Goal: Information Seeking & Learning: Learn about a topic

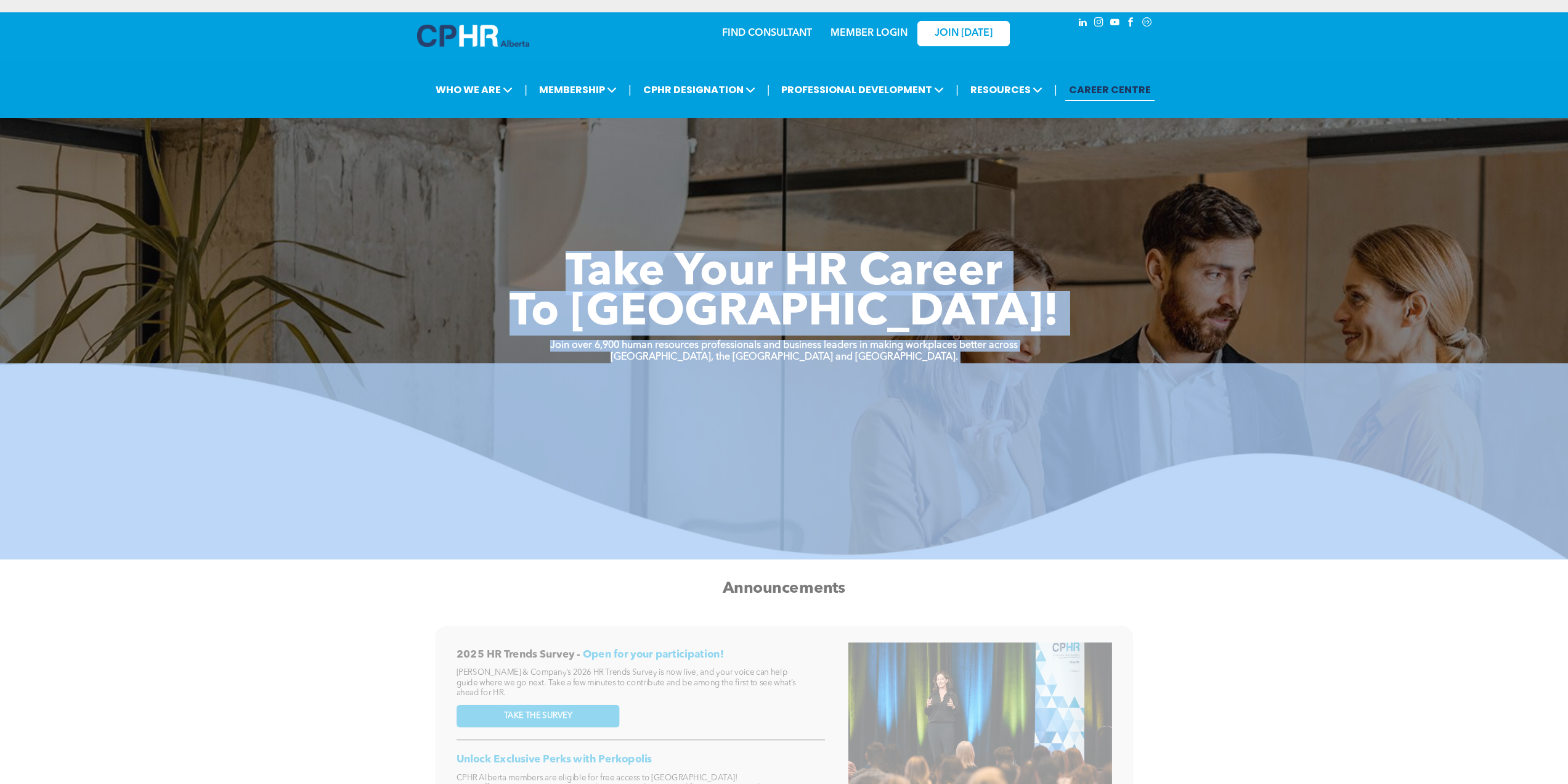
drag, startPoint x: 425, startPoint y: 180, endPoint x: 937, endPoint y: 441, distance: 574.7
click at [937, 441] on div "Take Your HR Career To New Heights! Join over 6,900 human resources professiona…" at bounding box center [784, 314] width 1568 height 491
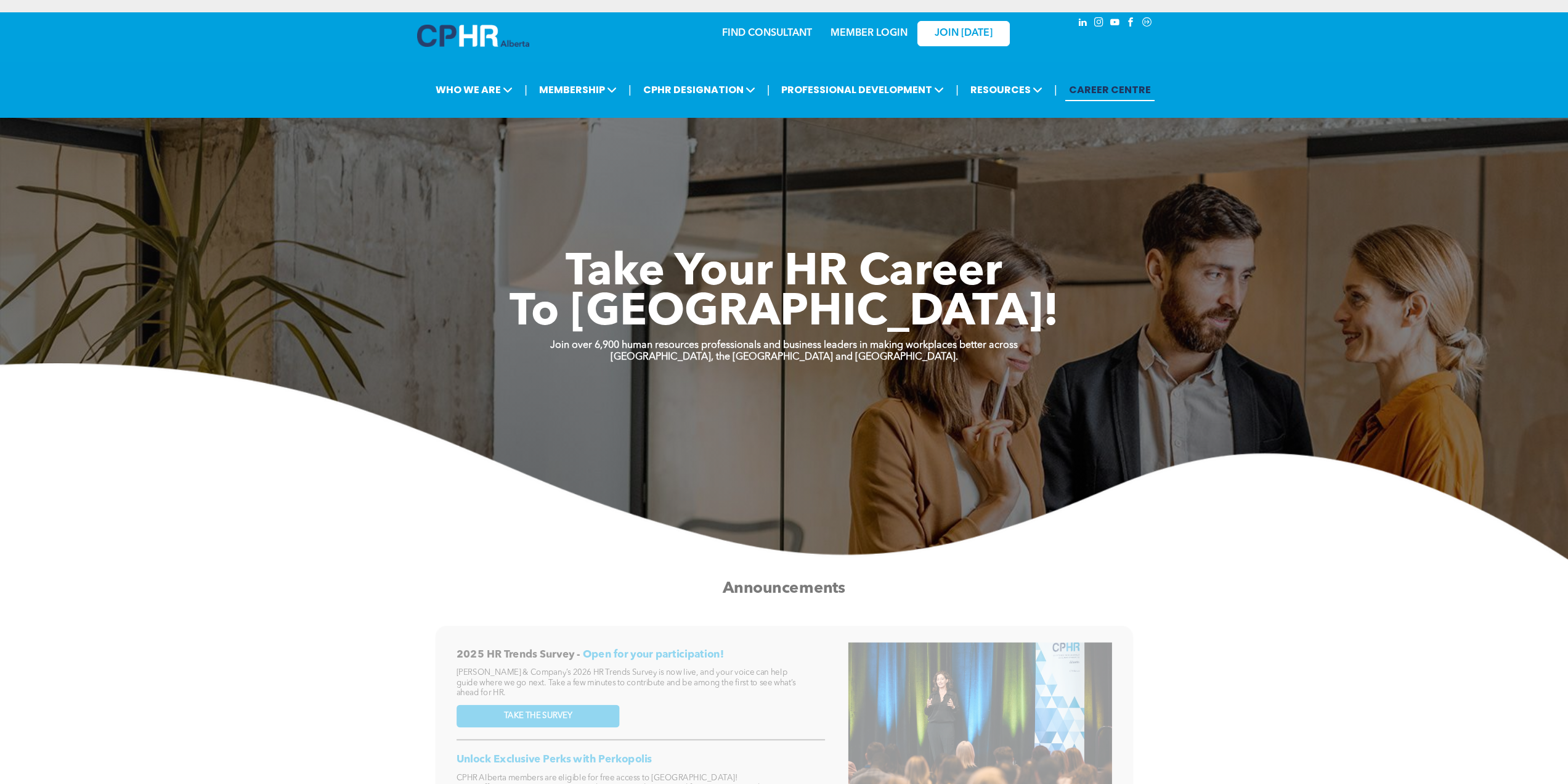
click at [917, 593] on h2 "Announcements" at bounding box center [784, 587] width 628 height 23
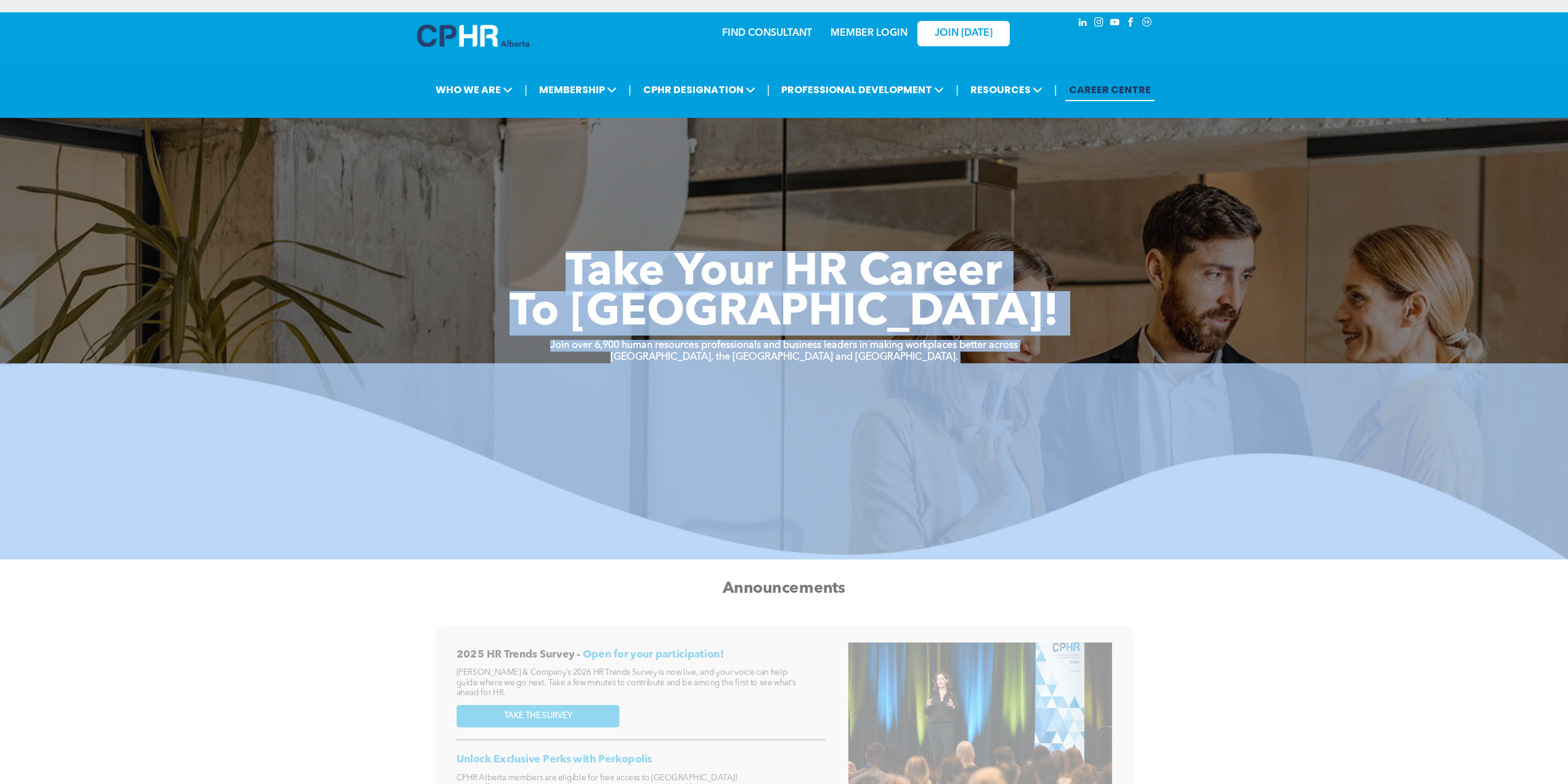
drag, startPoint x: 655, startPoint y: 294, endPoint x: 976, endPoint y: 425, distance: 346.7
click at [976, 425] on div "Take Your HR Career To New Heights! Join over 6,900 human resources professiona…" at bounding box center [784, 314] width 1568 height 491
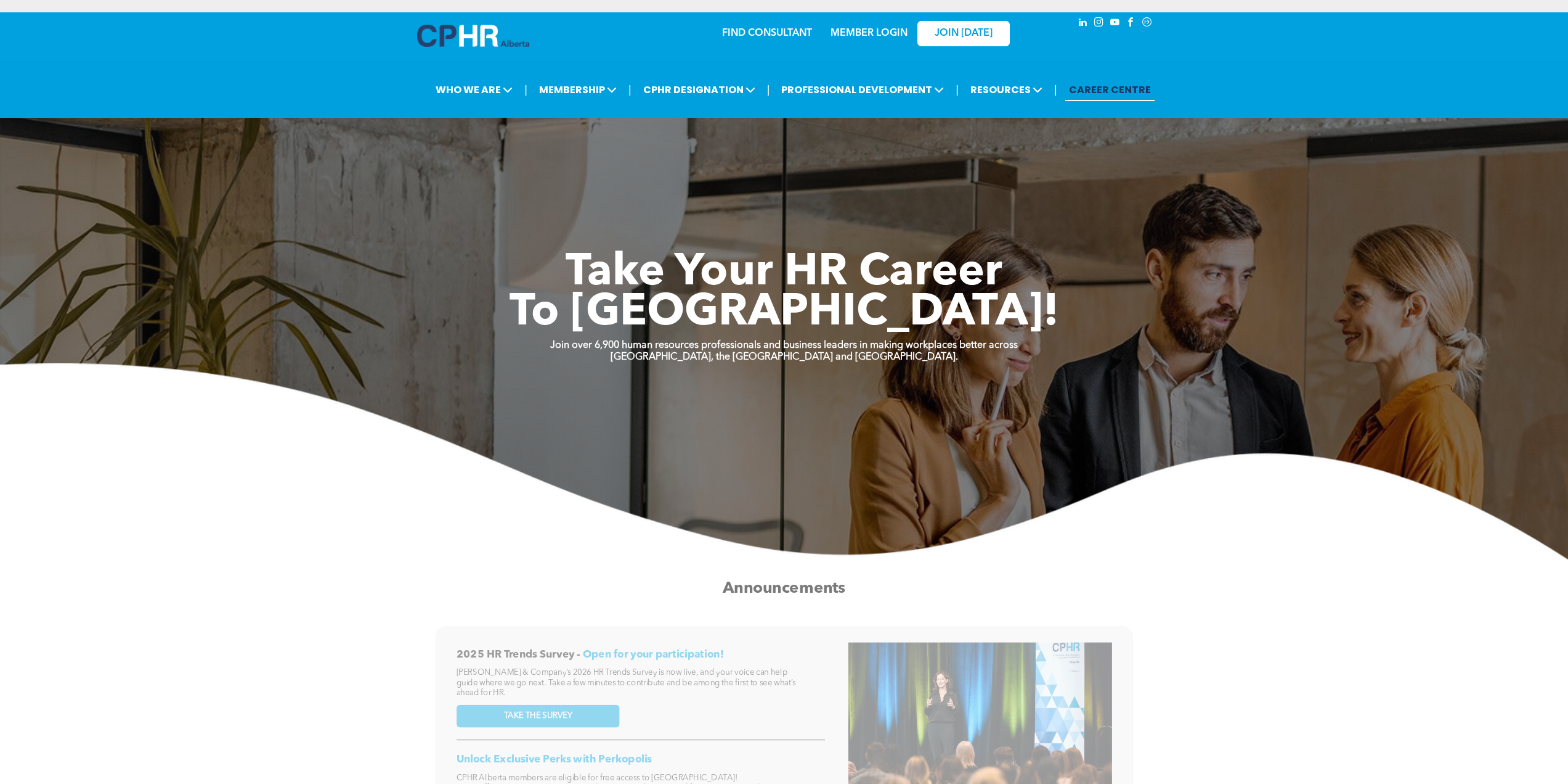
click at [908, 576] on div "Announcements" at bounding box center [784, 588] width 628 height 26
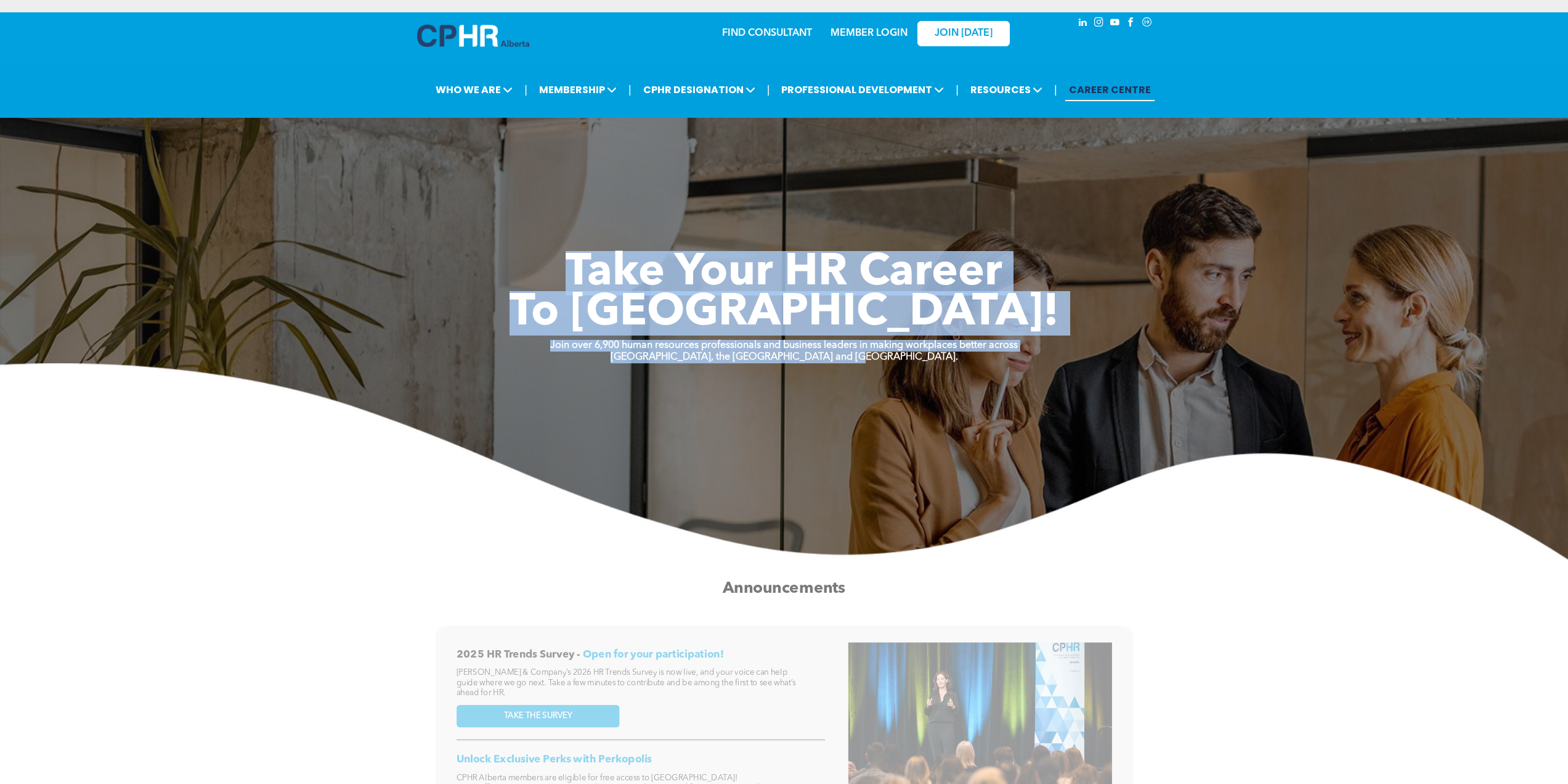
drag, startPoint x: 486, startPoint y: 211, endPoint x: 891, endPoint y: 362, distance: 432.2
click at [891, 362] on div "Take Your HR Career To New Heights! Join over 6,900 human resources professiona…" at bounding box center [784, 376] width 1568 height 367
click at [1168, 533] on img at bounding box center [784, 461] width 1568 height 196
click at [813, 282] on span "Take Your HR Career" at bounding box center [784, 273] width 437 height 44
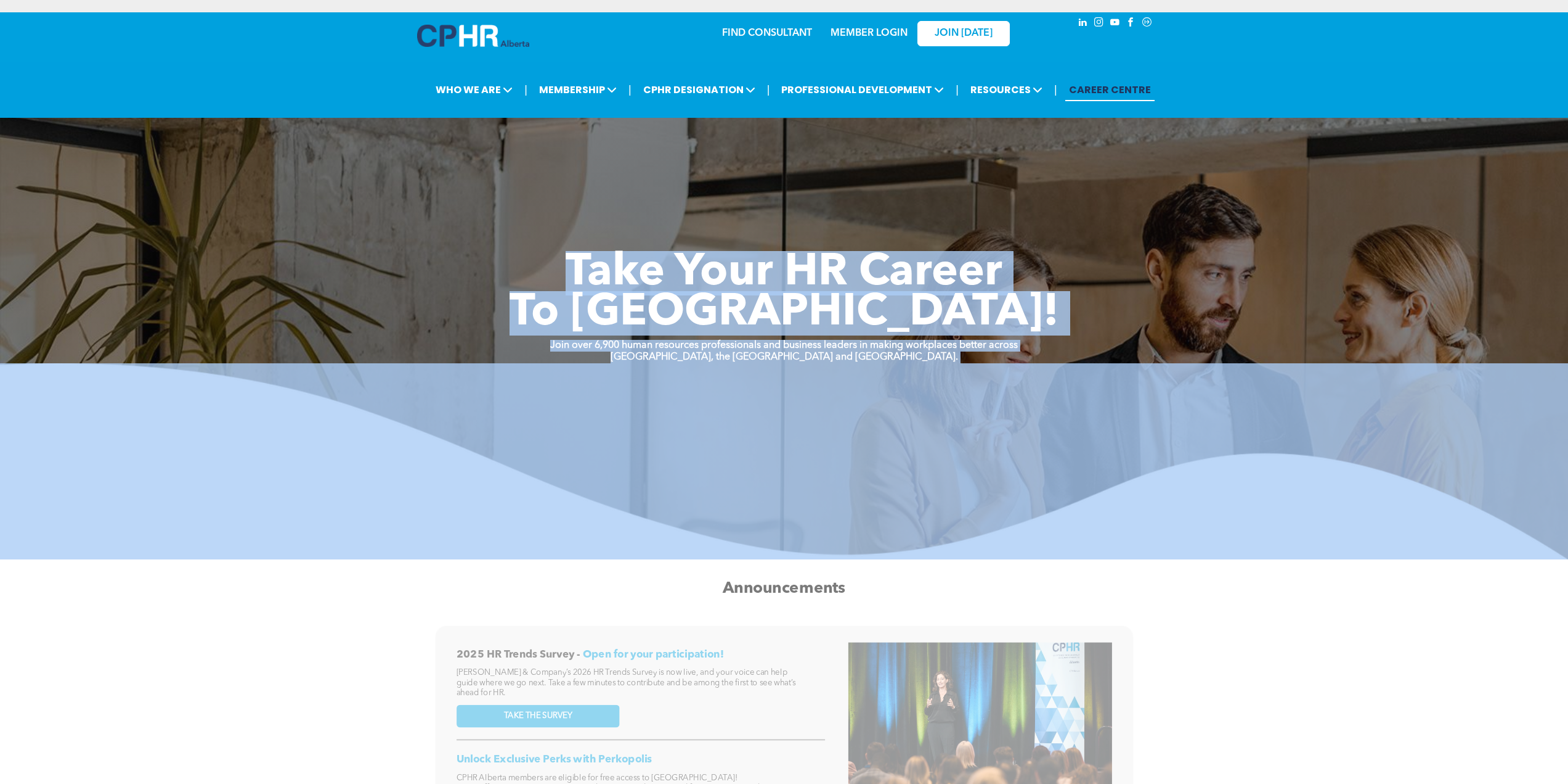
drag, startPoint x: 455, startPoint y: 194, endPoint x: 877, endPoint y: 365, distance: 455.3
click at [877, 365] on div "Take Your HR Career To New Heights! Join over 6,900 human resources professiona…" at bounding box center [784, 376] width 1568 height 367
click at [282, 539] on img at bounding box center [784, 461] width 1568 height 196
click at [871, 349] on strong "Join over 6,900 human resources professionals and business leaders in making wo…" at bounding box center [784, 345] width 468 height 10
click at [894, 363] on img at bounding box center [784, 461] width 1568 height 196
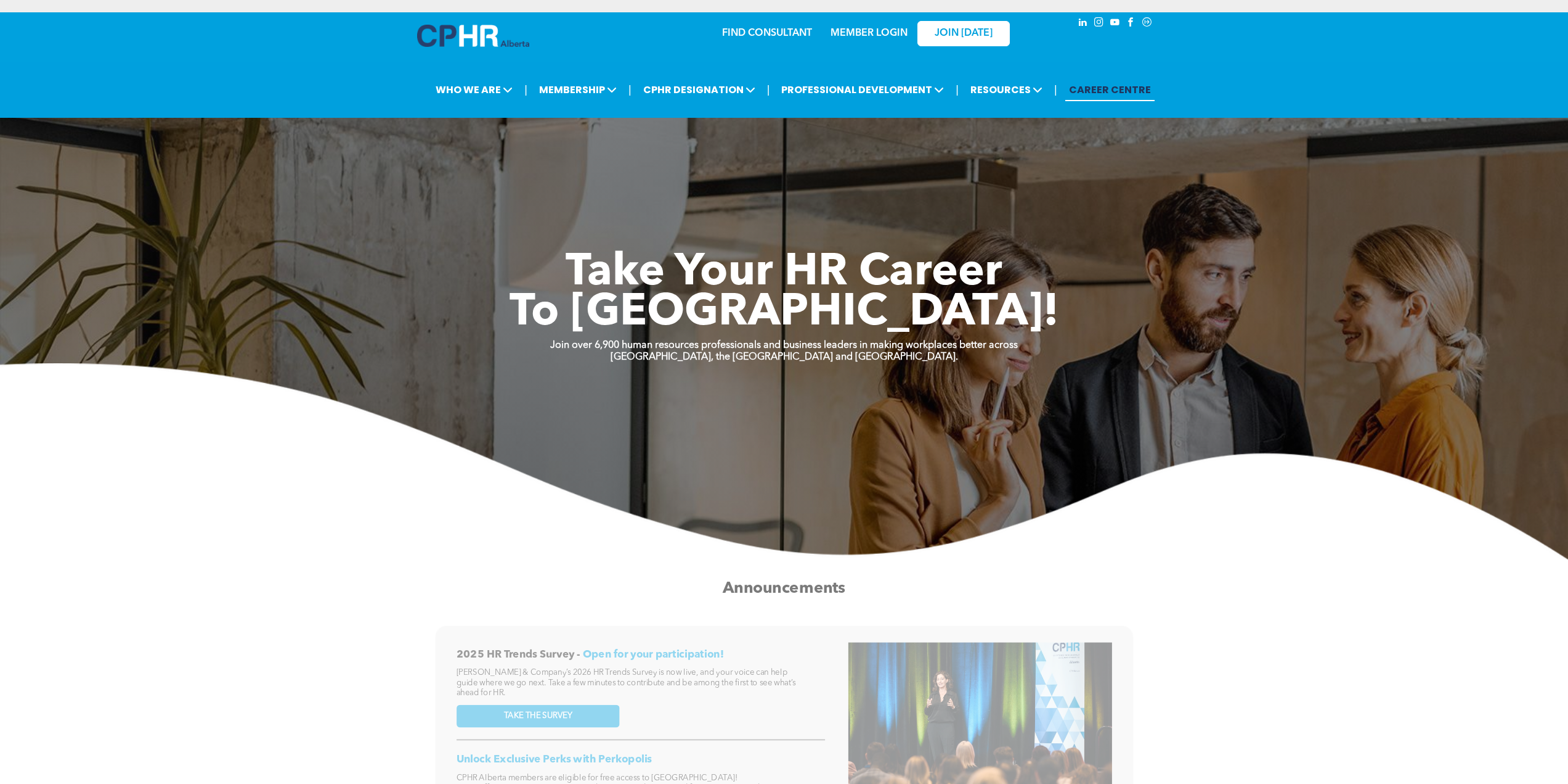
click at [236, 601] on div "Announcements" at bounding box center [784, 588] width 1333 height 50
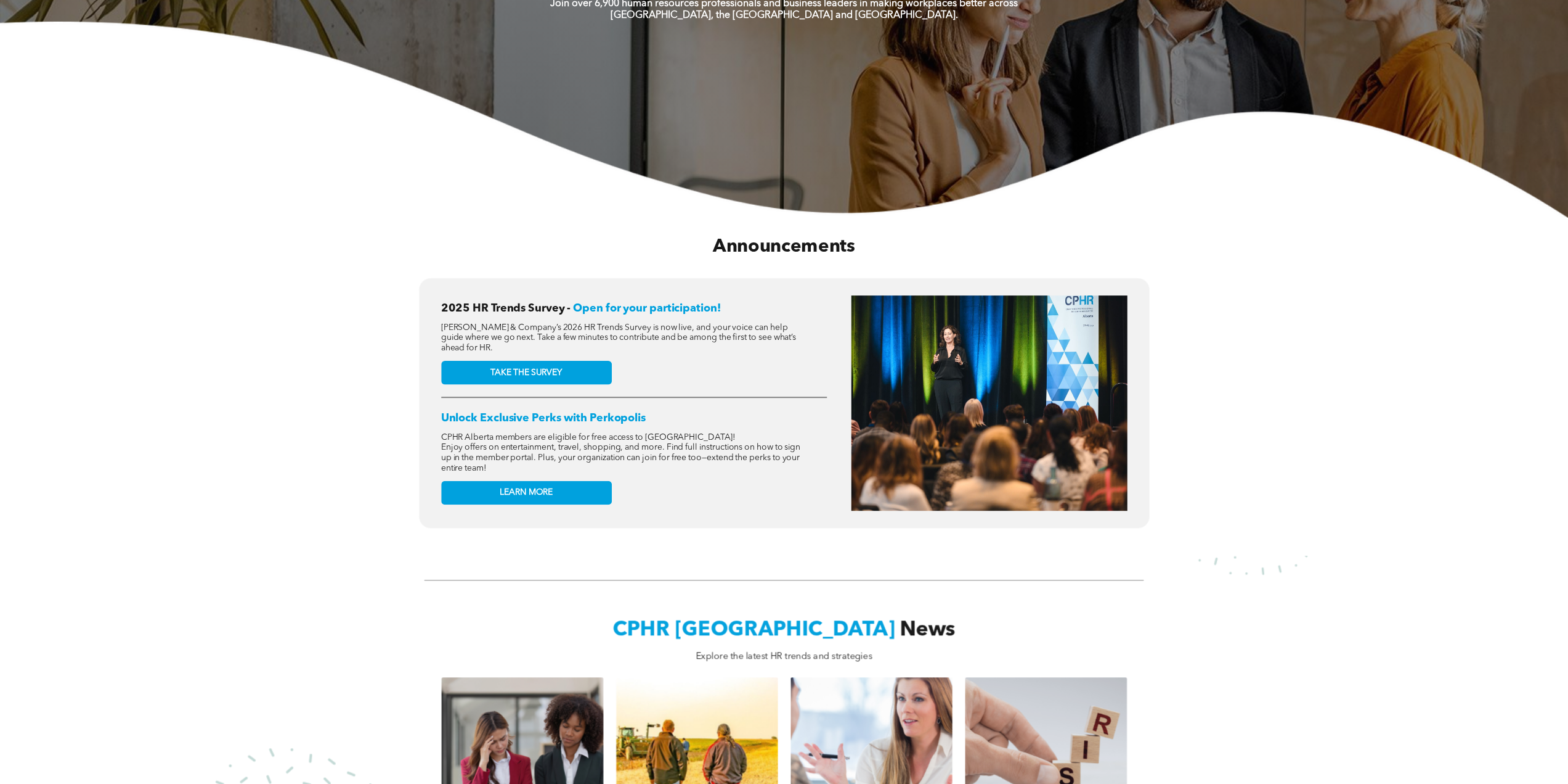
scroll to position [494, 0]
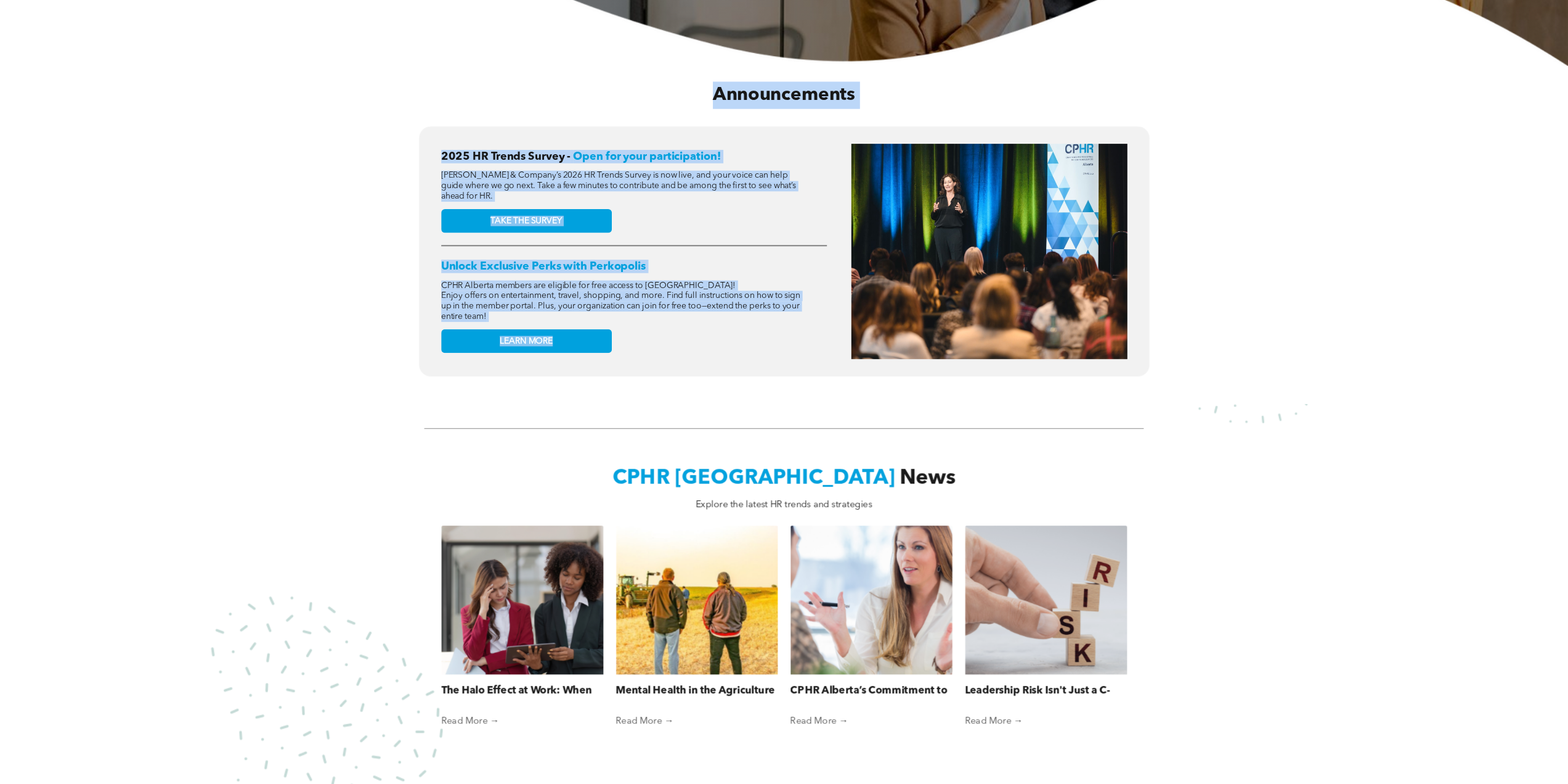
drag, startPoint x: 366, startPoint y: 81, endPoint x: 1033, endPoint y: 430, distance: 752.8
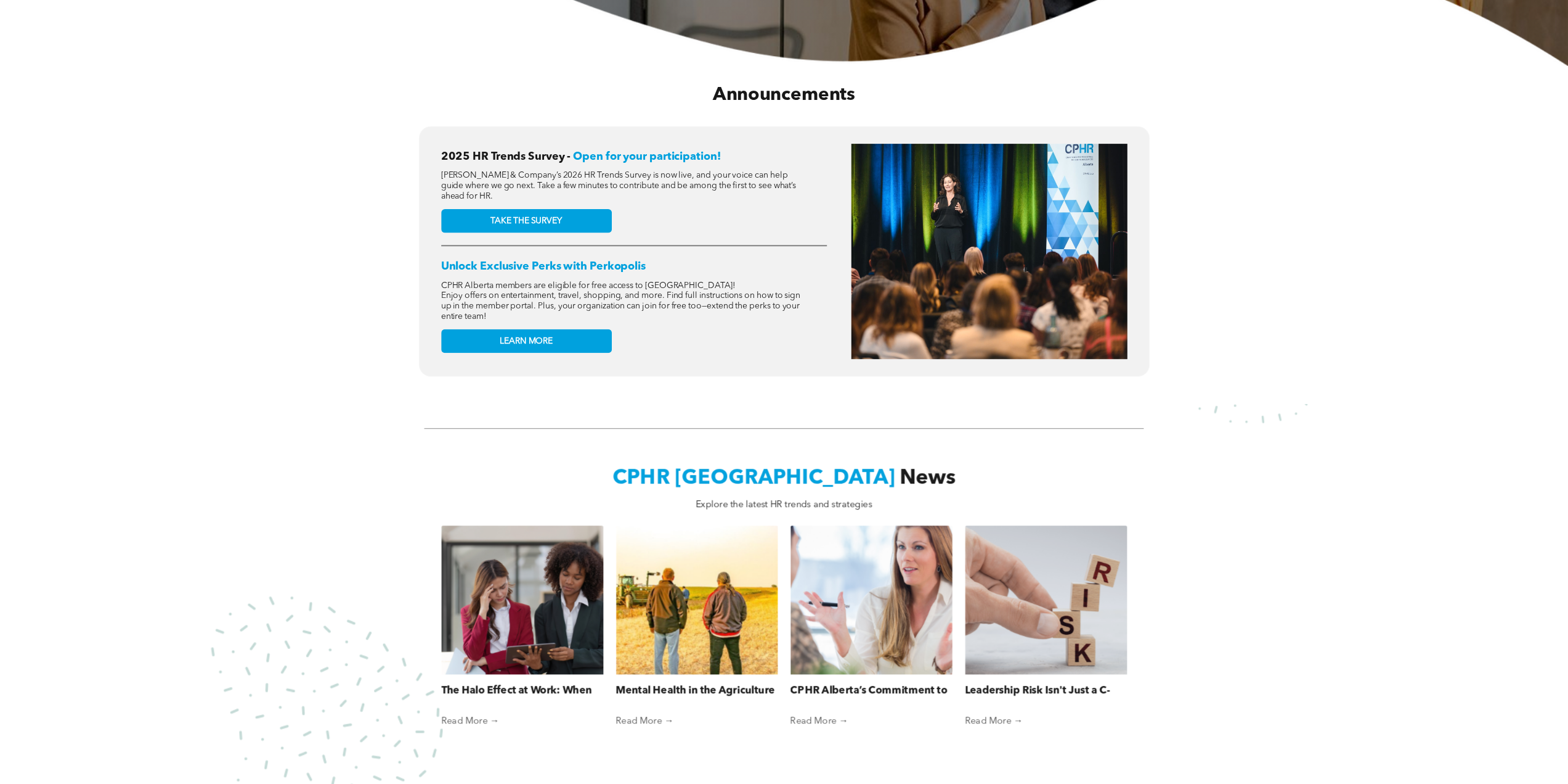
click at [451, 410] on div "CPHR Alberta News Explore the latest HR trends and strategies The Halo Effect a…" at bounding box center [784, 631] width 1568 height 455
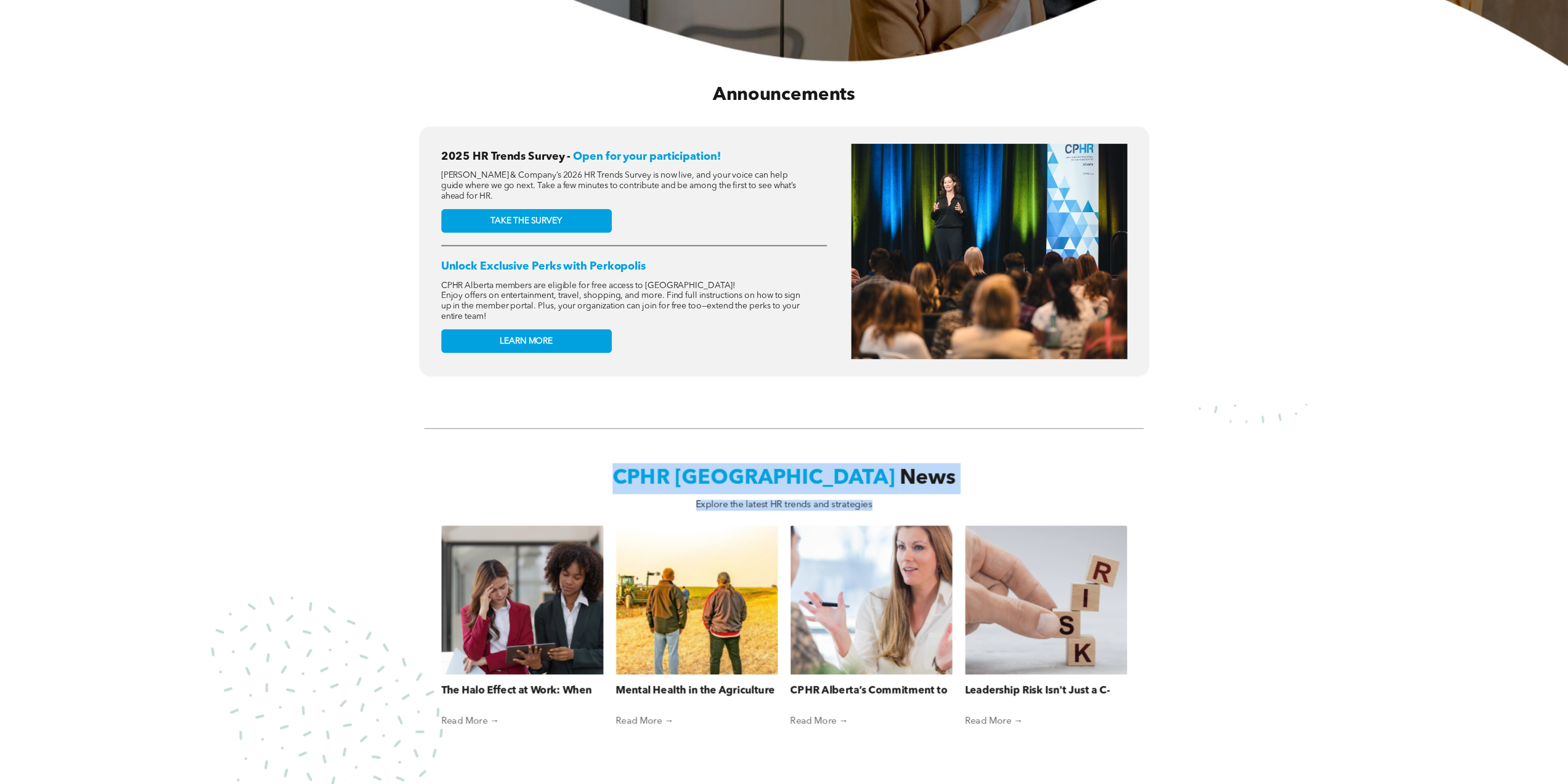
drag, startPoint x: 682, startPoint y: 458, endPoint x: 903, endPoint y: 496, distance: 224.2
click at [903, 496] on div "CPHR Alberta News Explore the latest HR trends and strategies The Halo Effect a…" at bounding box center [784, 646] width 687 height 368
click at [901, 488] on div "CPHR Alberta News Explore the latest HR trends and strategies The Halo Effect a…" at bounding box center [784, 646] width 687 height 368
drag, startPoint x: 679, startPoint y: 459, endPoint x: 913, endPoint y: 492, distance: 236.3
click at [913, 492] on div "CPHR Alberta News Explore the latest HR trends and strategies The Halo Effect a…" at bounding box center [784, 646] width 687 height 368
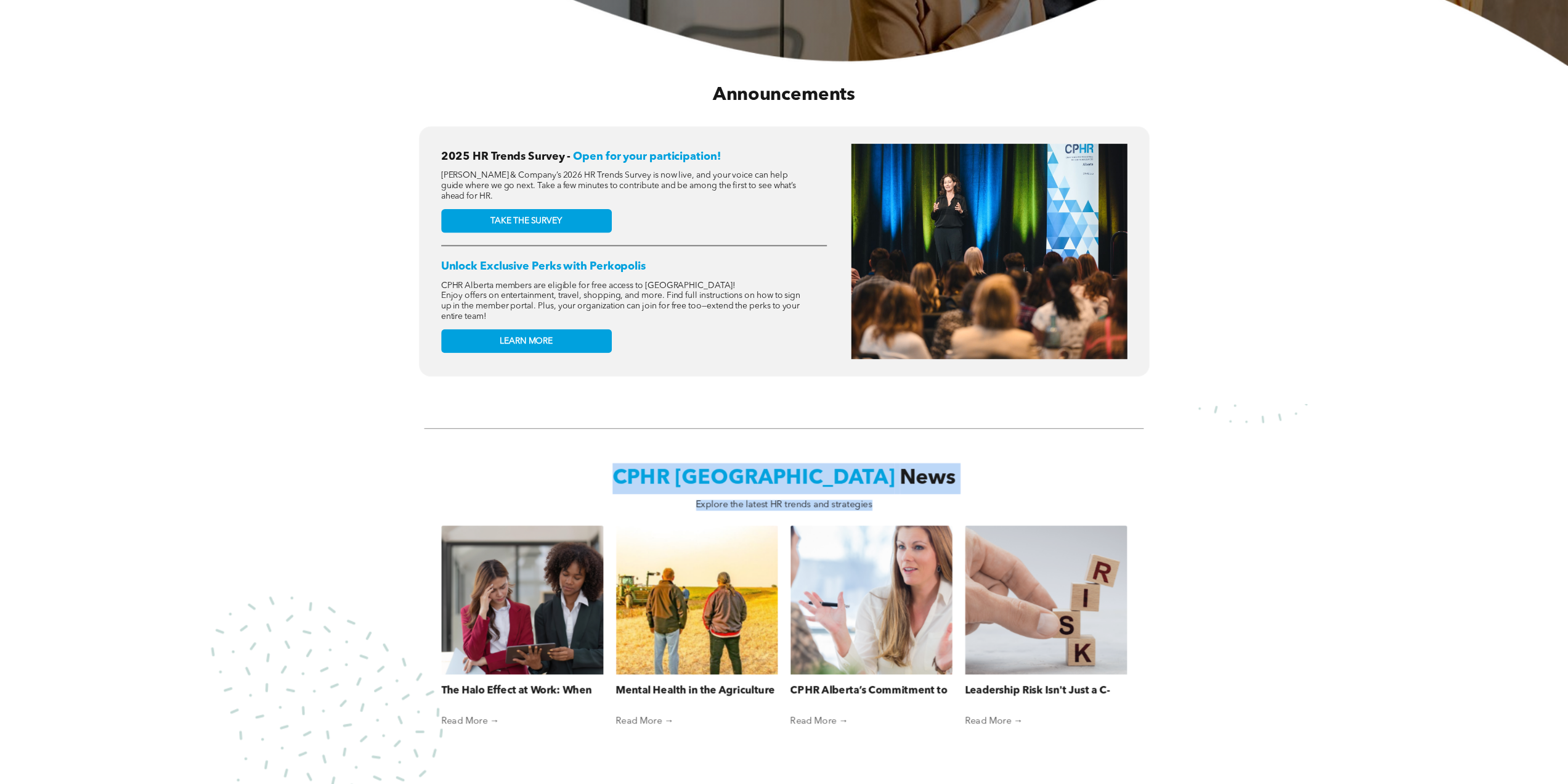
click at [907, 490] on div "CPHR Alberta News Explore the latest HR trends and strategies The Halo Effect a…" at bounding box center [784, 646] width 687 height 368
drag, startPoint x: 891, startPoint y: 496, endPoint x: 653, endPoint y: 457, distance: 241.2
click at [653, 463] on div "CPHR Alberta News Explore the latest HR trends and strategies The Halo Effect a…" at bounding box center [784, 646] width 687 height 368
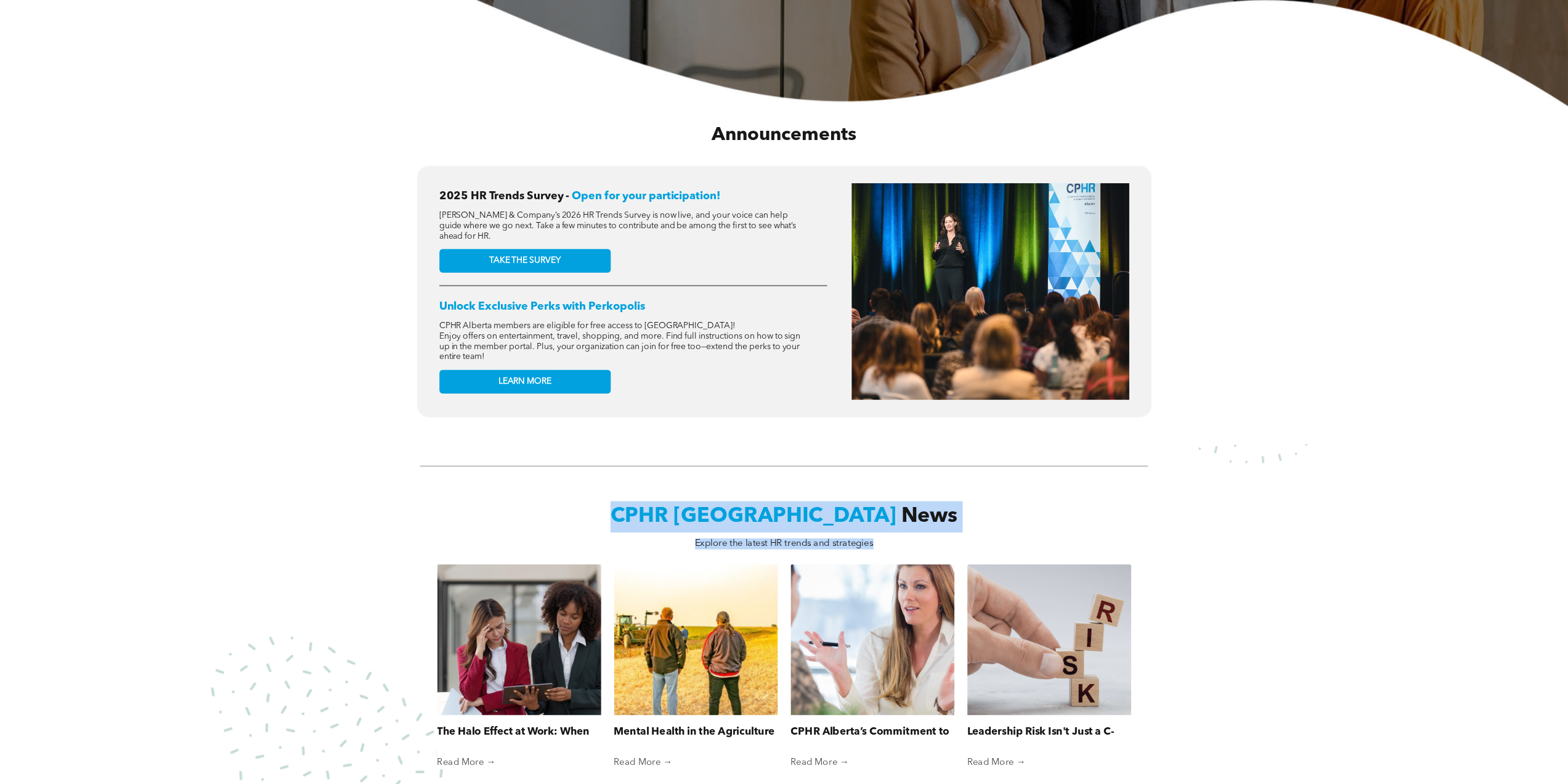
scroll to position [555, 0]
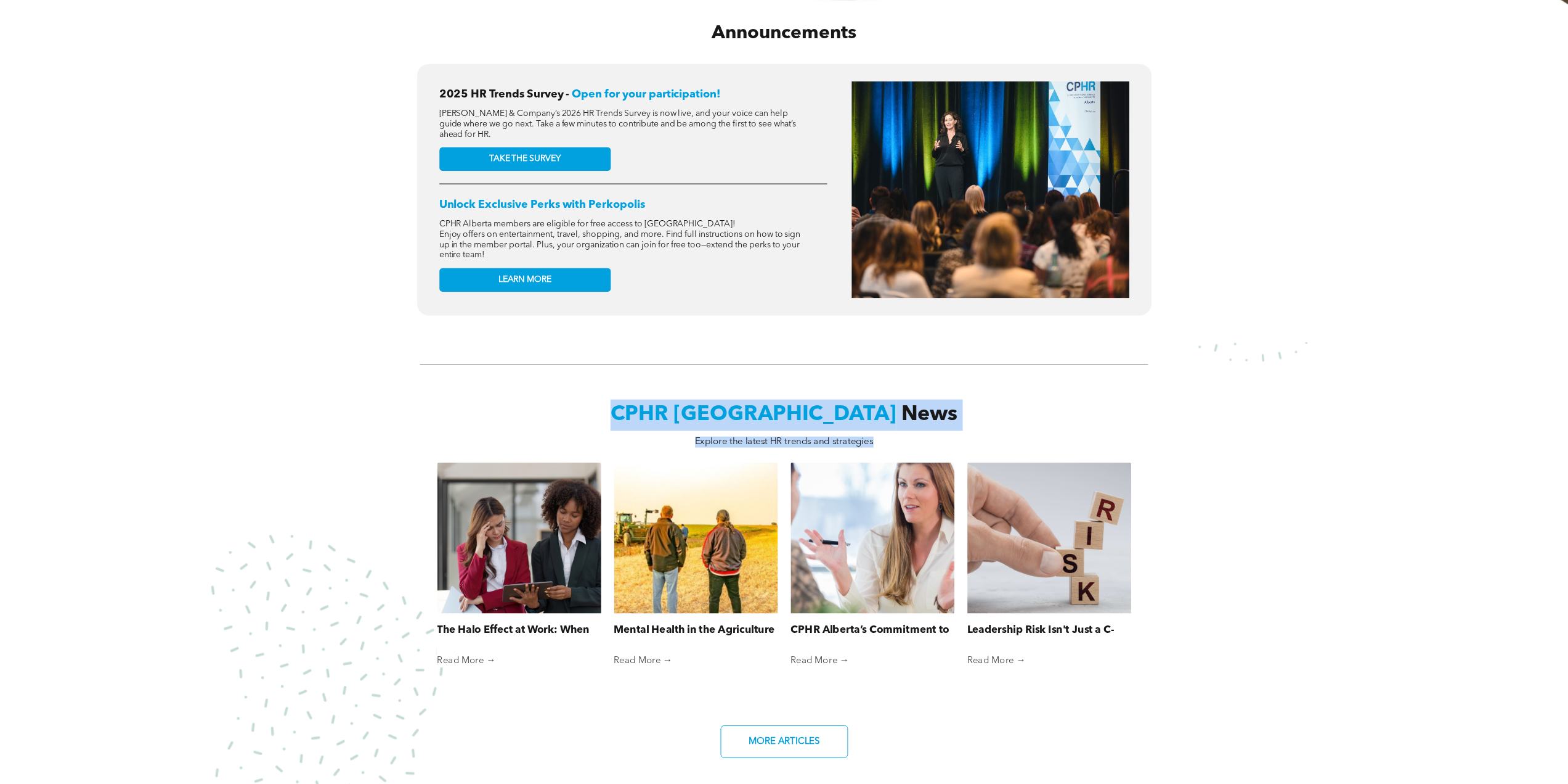
click at [1048, 383] on div "CPHR Alberta News Explore the latest HR trends and strategies The Halo Effect a…" at bounding box center [784, 570] width 1474 height 428
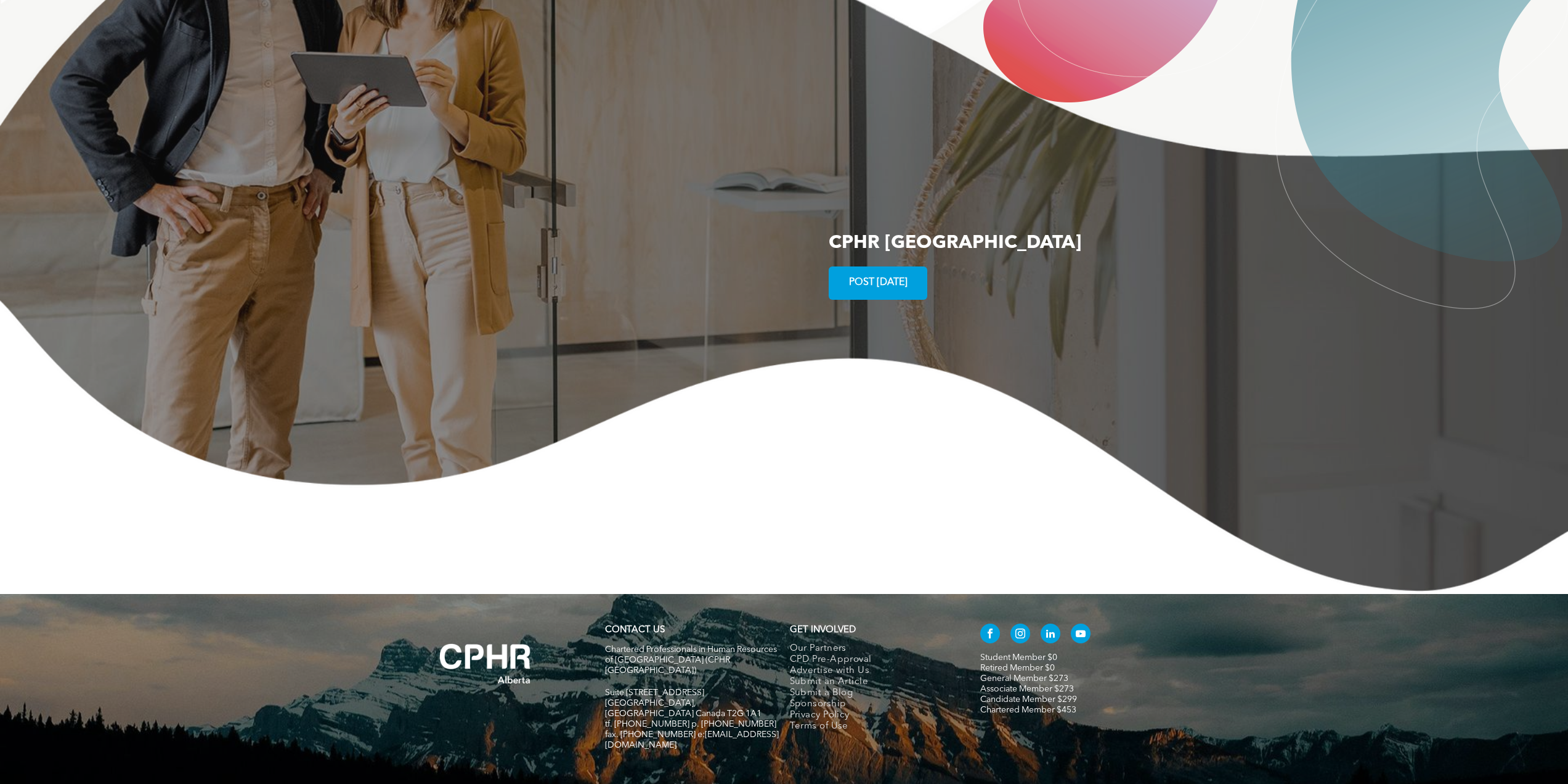
scroll to position [2166, 0]
